Goal: Navigation & Orientation: Find specific page/section

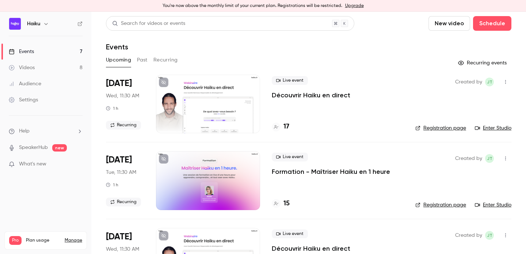
click at [156, 61] on button "Recurring" at bounding box center [166, 60] width 24 height 12
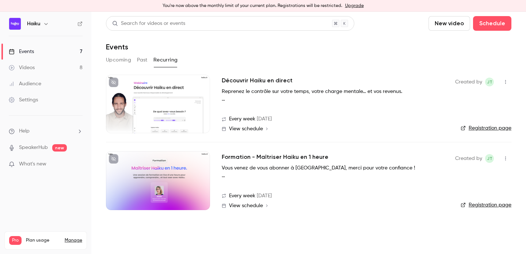
click at [143, 60] on button "Past" at bounding box center [142, 60] width 11 height 12
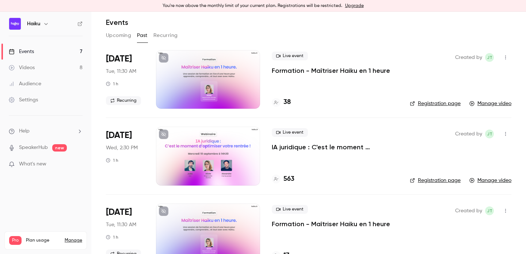
scroll to position [37, 0]
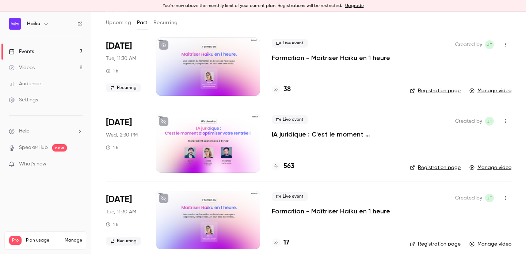
click at [224, 135] on div at bounding box center [208, 143] width 104 height 58
